Goal: Information Seeking & Learning: Learn about a topic

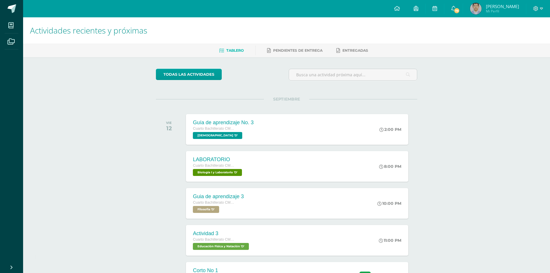
click at [474, 13] on img at bounding box center [476, 9] width 12 height 12
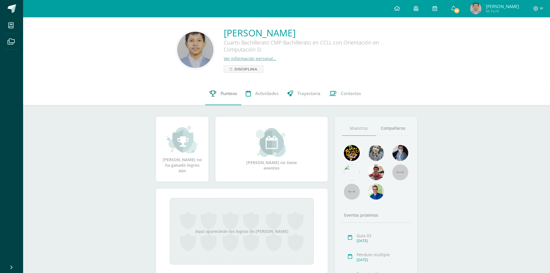
click at [212, 100] on link "Punteos" at bounding box center [223, 93] width 36 height 23
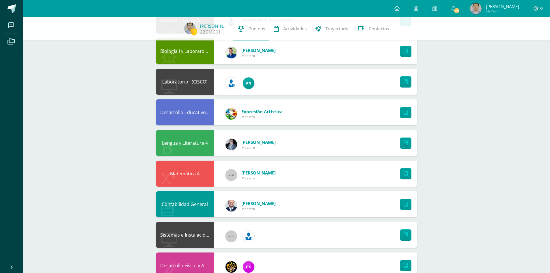
scroll to position [260, 0]
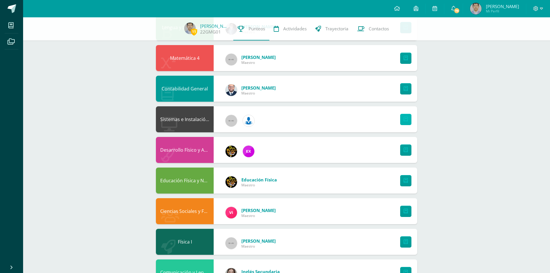
click at [406, 119] on icon at bounding box center [406, 119] width 4 height 5
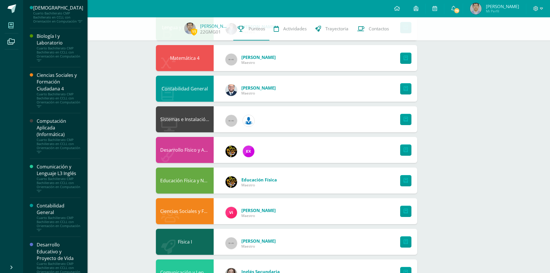
click at [11, 28] on span at bounding box center [11, 25] width 13 height 13
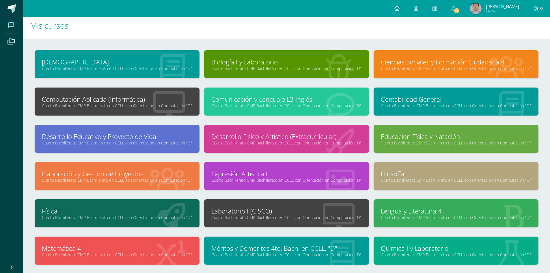
scroll to position [81, 0]
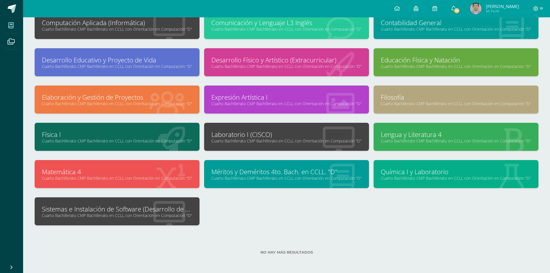
click at [121, 203] on div "Sistemas e Instalación de Software (Desarrollo de Software) Cuarto Bachillerato…" at bounding box center [117, 211] width 165 height 28
click at [121, 206] on link "Sistemas e Instalación de Software (Desarrollo de Software)" at bounding box center [117, 208] width 150 height 9
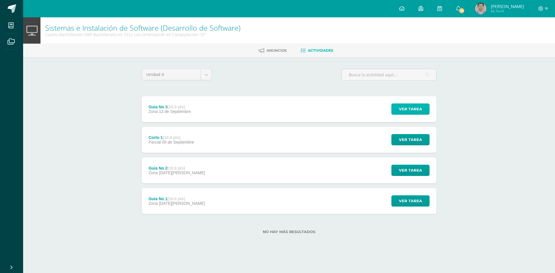
click at [396, 109] on button "Ver tarea" at bounding box center [410, 108] width 38 height 11
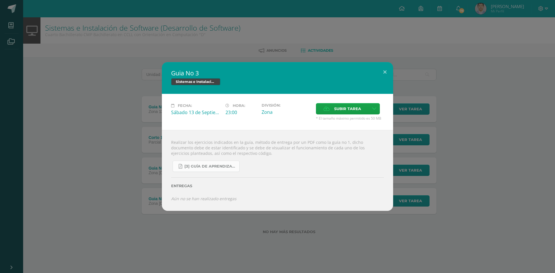
click at [223, 170] on link "[3] Guía de Aprendizaje - Sistemas e Instalación de Software.pdf" at bounding box center [205, 166] width 67 height 11
click at [386, 70] on button at bounding box center [384, 72] width 16 height 20
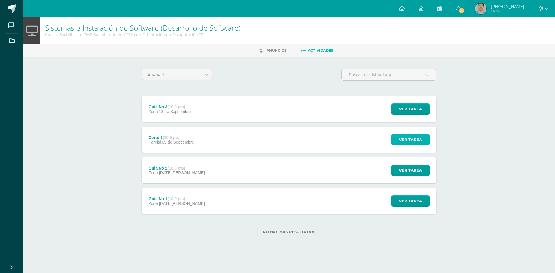
click at [415, 142] on span "Ver tarea" at bounding box center [410, 139] width 23 height 11
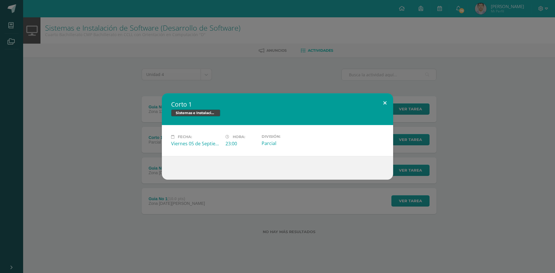
click at [388, 103] on button at bounding box center [384, 103] width 16 height 20
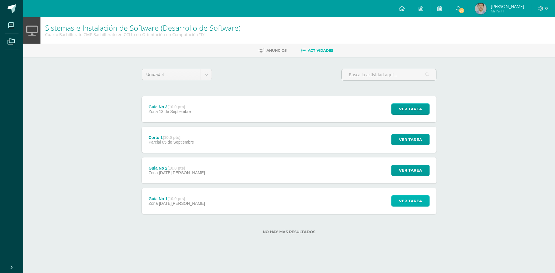
click at [405, 197] on span "Ver tarea" at bounding box center [410, 201] width 23 height 11
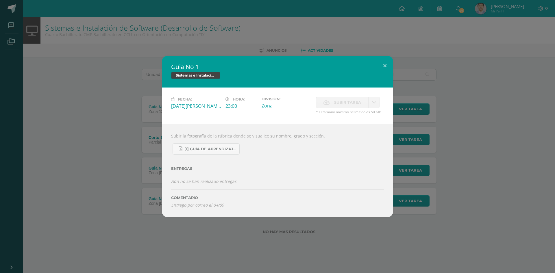
click at [133, 146] on div "Guia No 1 Sistemas e Instalación de Software (Desarrollo de Software) Fecha: Sá…" at bounding box center [277, 136] width 550 height 161
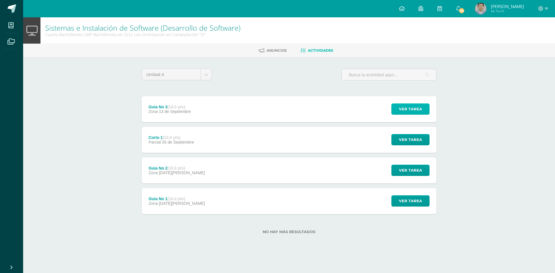
click at [408, 110] on span "Ver tarea" at bounding box center [410, 109] width 23 height 11
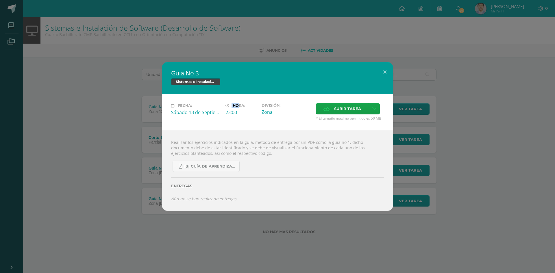
drag, startPoint x: 234, startPoint y: 106, endPoint x: 247, endPoint y: 122, distance: 21.0
click at [240, 106] on label "Hora:" at bounding box center [240, 105] width 31 height 5
click at [249, 129] on div "Fecha: Sábado 13 de Septiembre Hora: 23:00 División: Zona Subir tarea Cancelar" at bounding box center [277, 112] width 231 height 36
